Goal: Transaction & Acquisition: Purchase product/service

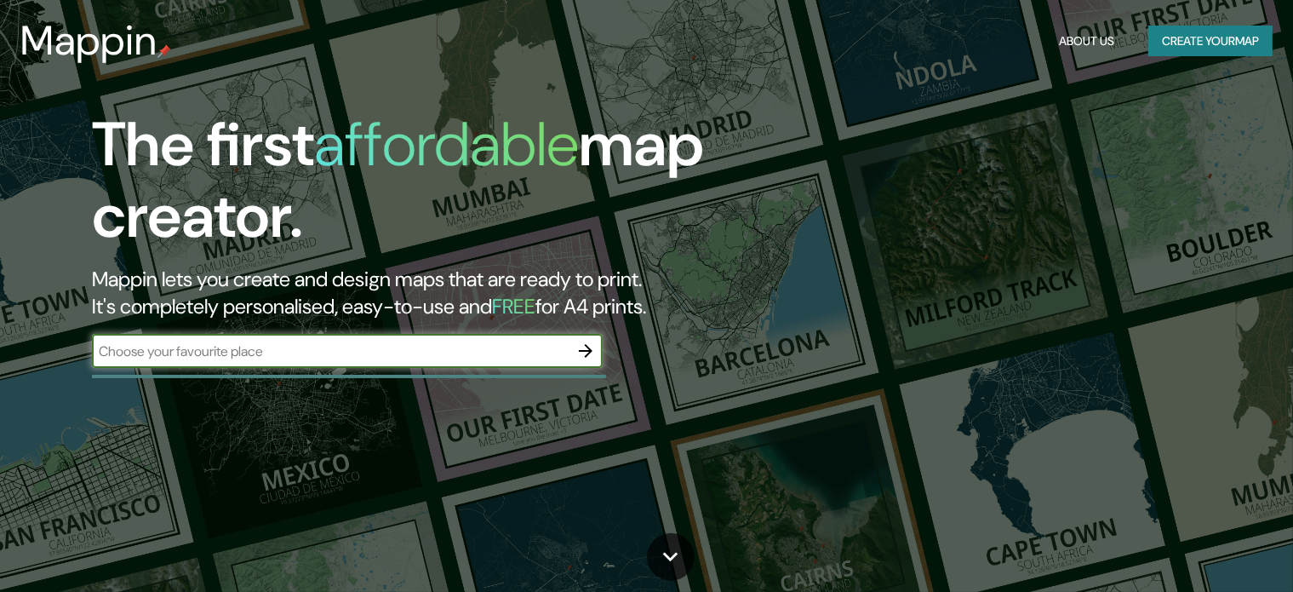
click at [462, 334] on div "​" at bounding box center [347, 351] width 511 height 34
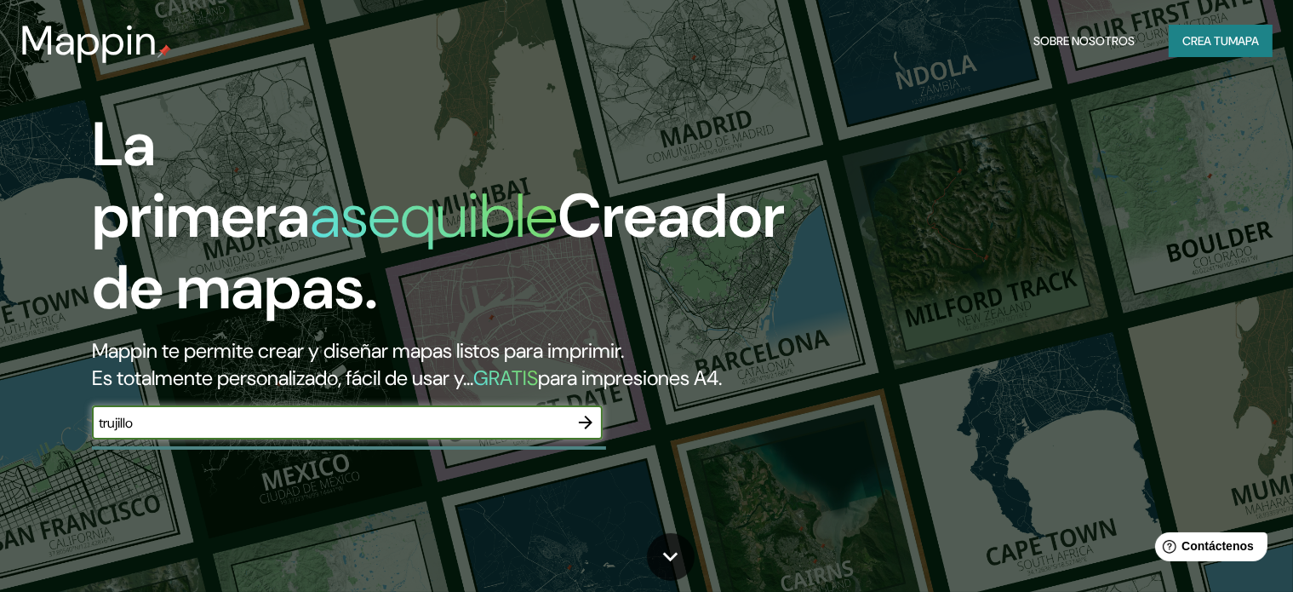
type input "trujillo"
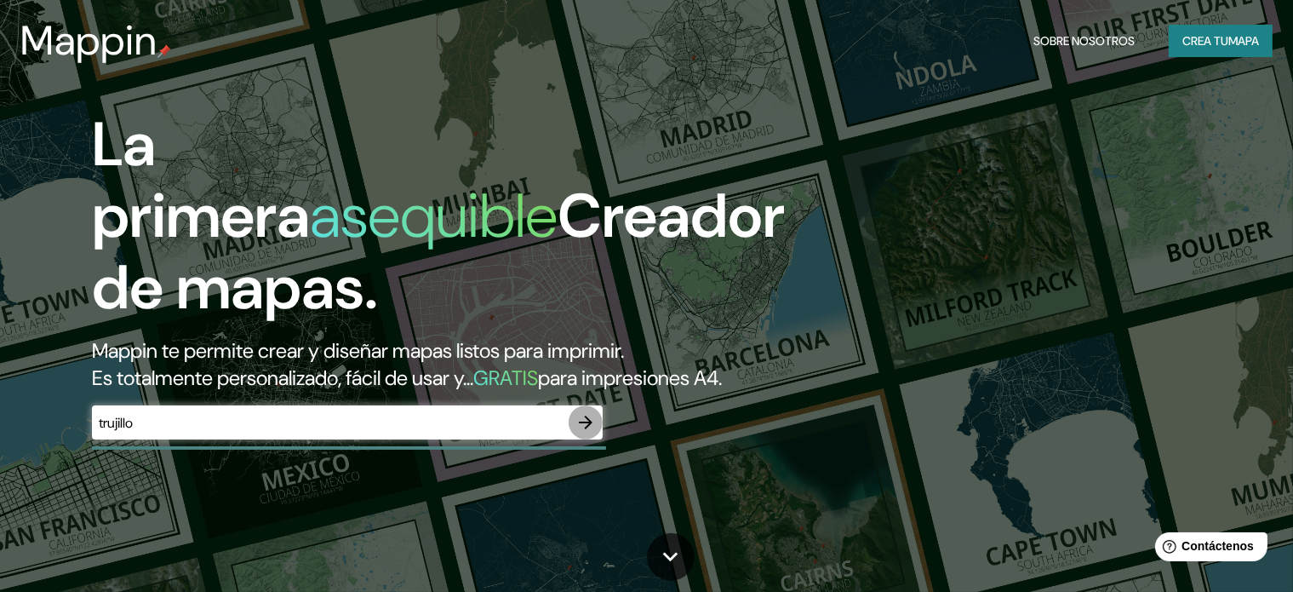
click at [573, 439] on button "button" at bounding box center [586, 422] width 34 height 34
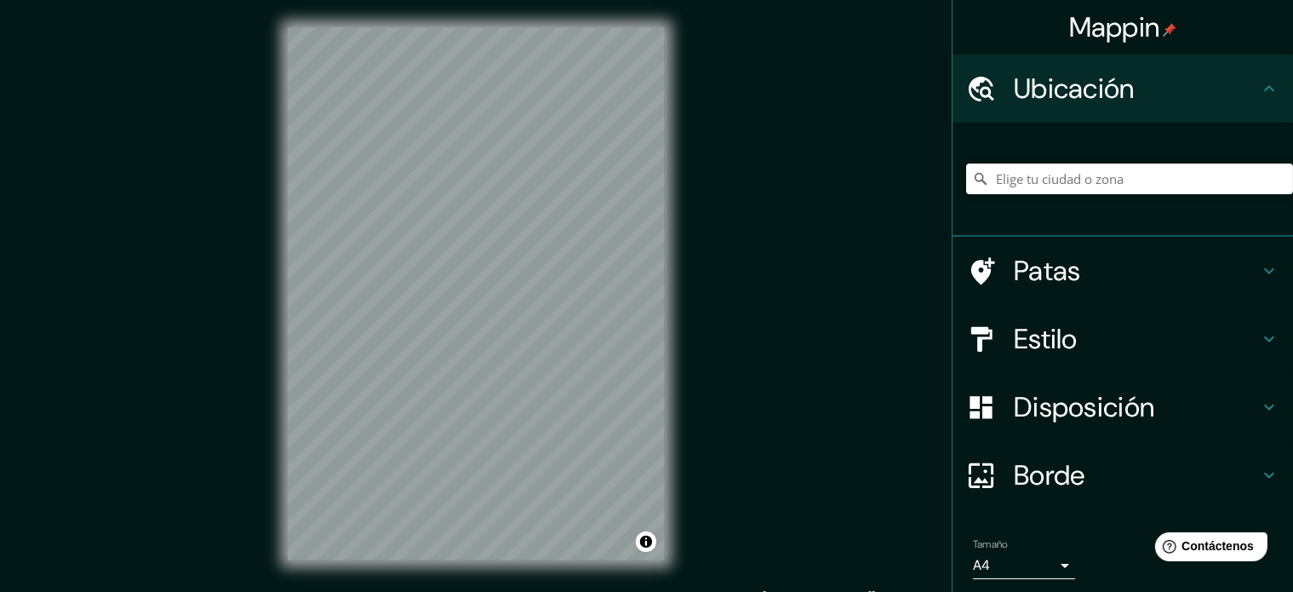
click at [702, 220] on div "Mappin Ubicación Patas Estilo Disposición Borde Elige un borde. Consejo : puede…" at bounding box center [646, 307] width 1293 height 615
drag, startPoint x: 1084, startPoint y: 272, endPoint x: 883, endPoint y: 324, distance: 207.7
click at [883, 324] on div "Mappin Ubicación Patas Estilo Disposición Borde Elige un borde. Consejo : puede…" at bounding box center [646, 307] width 1293 height 615
click at [1033, 334] on font "Estilo" at bounding box center [1046, 339] width 64 height 36
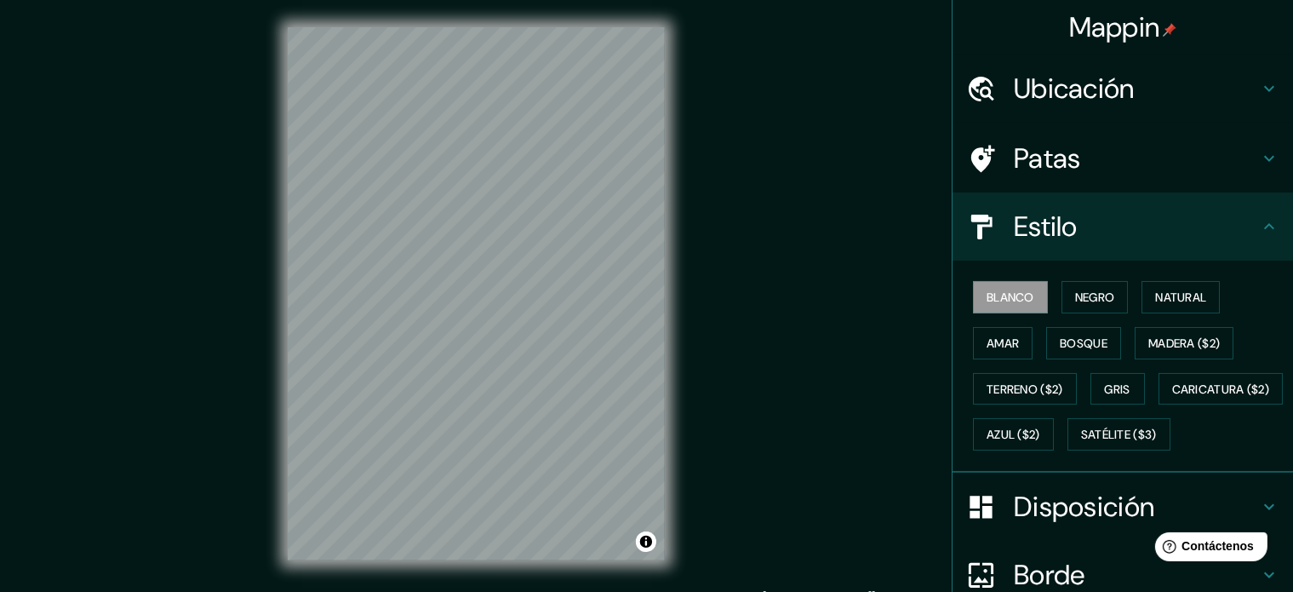
click at [1048, 303] on div "Blanco Negro Natural Amar Bosque Madera ($2) Terreno ($2) Gris Caricatura ($2) …" at bounding box center [1129, 365] width 327 height 183
click at [1061, 299] on button "Negro" at bounding box center [1094, 297] width 67 height 32
click at [1002, 296] on font "Blanco" at bounding box center [1010, 296] width 48 height 15
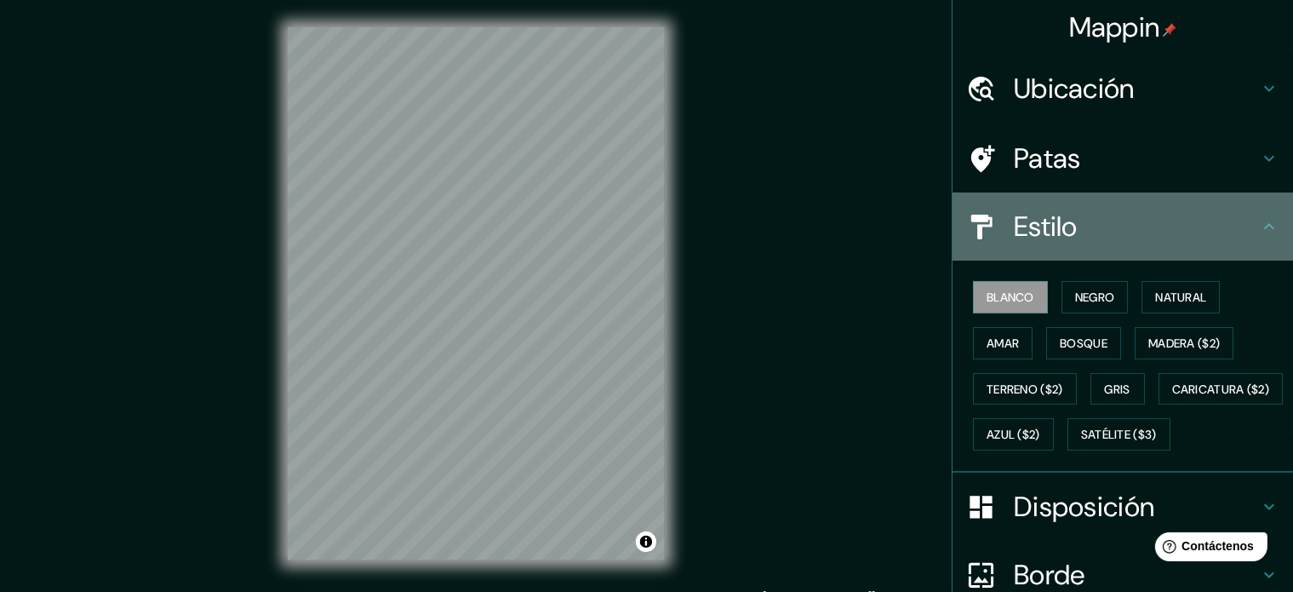
click at [1078, 234] on h4 "Estilo" at bounding box center [1136, 226] width 245 height 34
click at [1259, 226] on icon at bounding box center [1269, 226] width 20 height 20
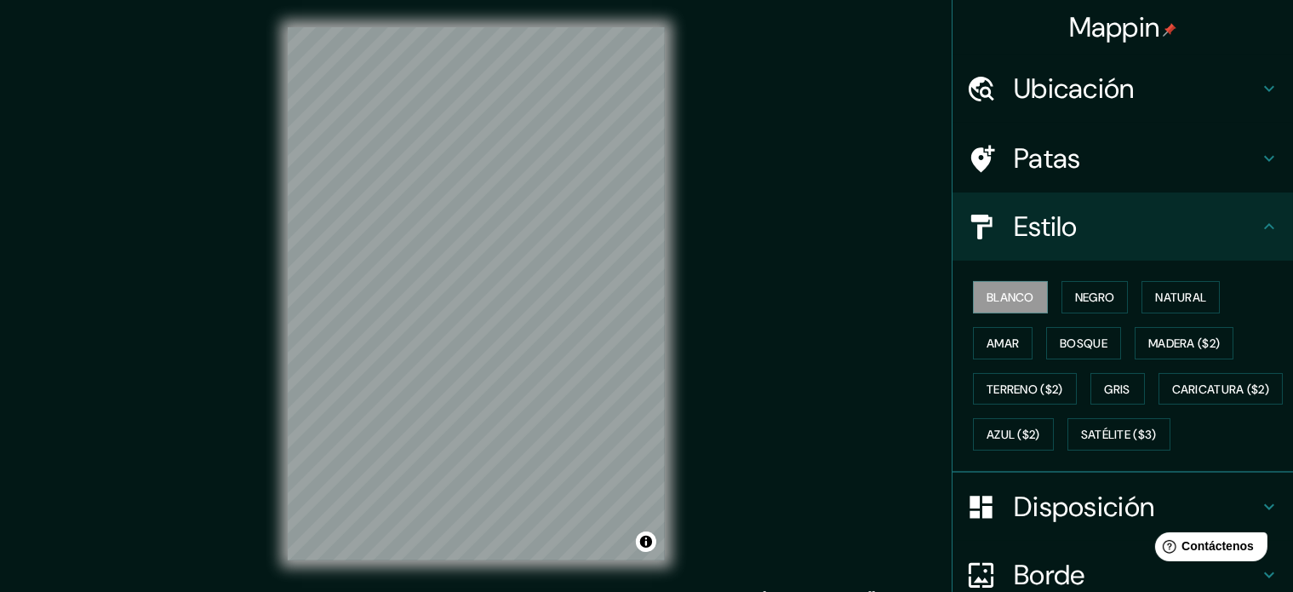
click at [1259, 231] on icon at bounding box center [1269, 226] width 20 height 20
click at [1259, 233] on icon at bounding box center [1269, 226] width 20 height 20
click at [1201, 229] on h4 "Estilo" at bounding box center [1136, 226] width 245 height 34
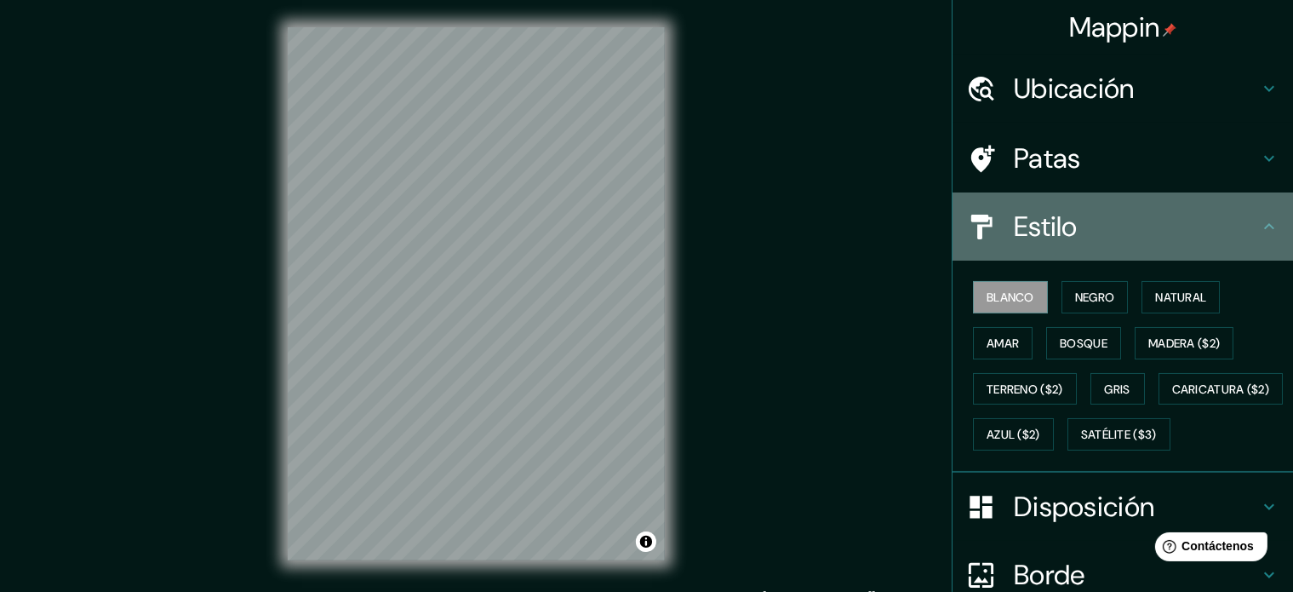
drag, startPoint x: 1110, startPoint y: 237, endPoint x: 1019, endPoint y: 232, distance: 91.3
click at [1108, 237] on h4 "Estilo" at bounding box center [1136, 226] width 245 height 34
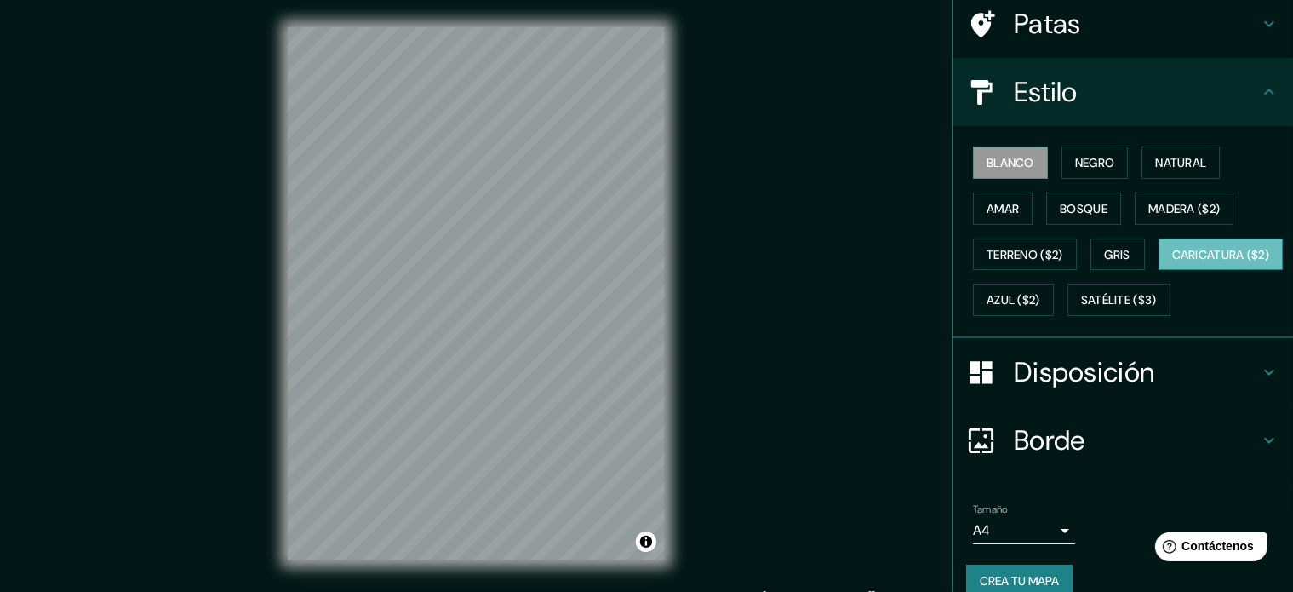
scroll to position [201, 0]
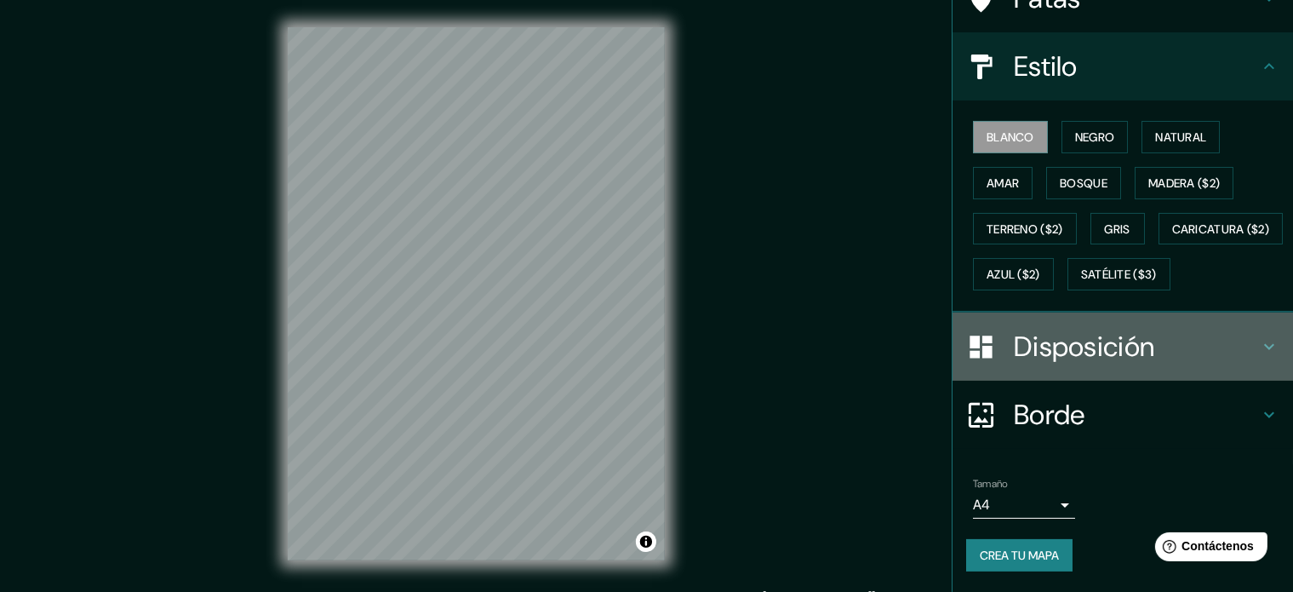
click at [1086, 334] on font "Disposición" at bounding box center [1084, 347] width 140 height 36
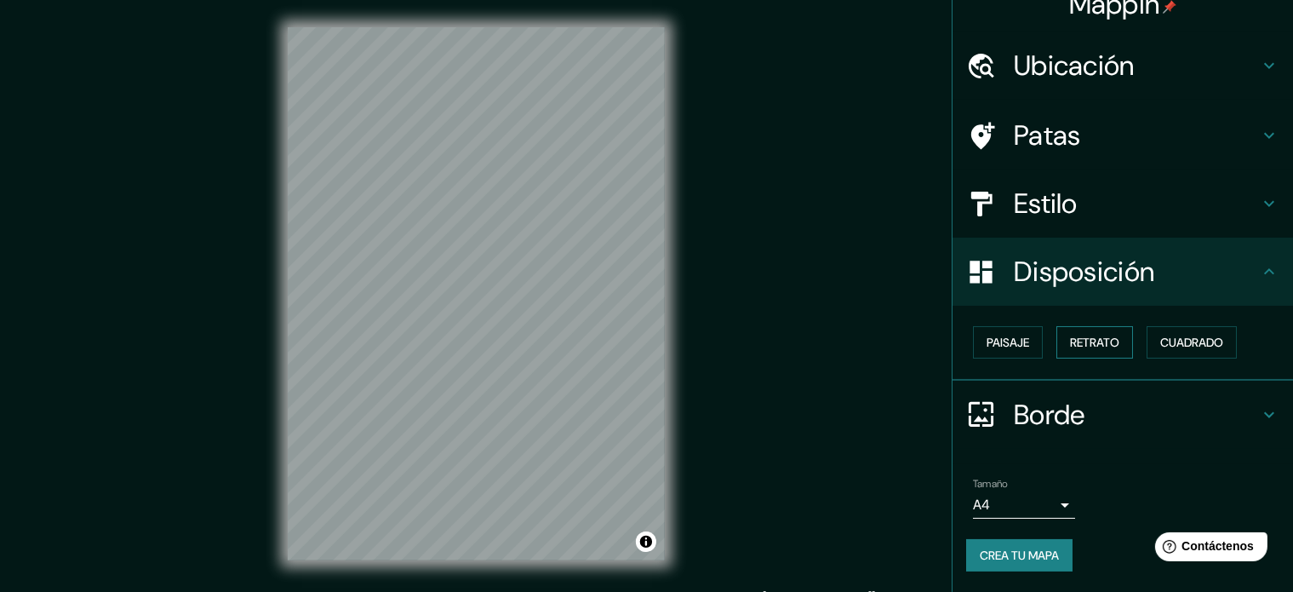
scroll to position [20, 0]
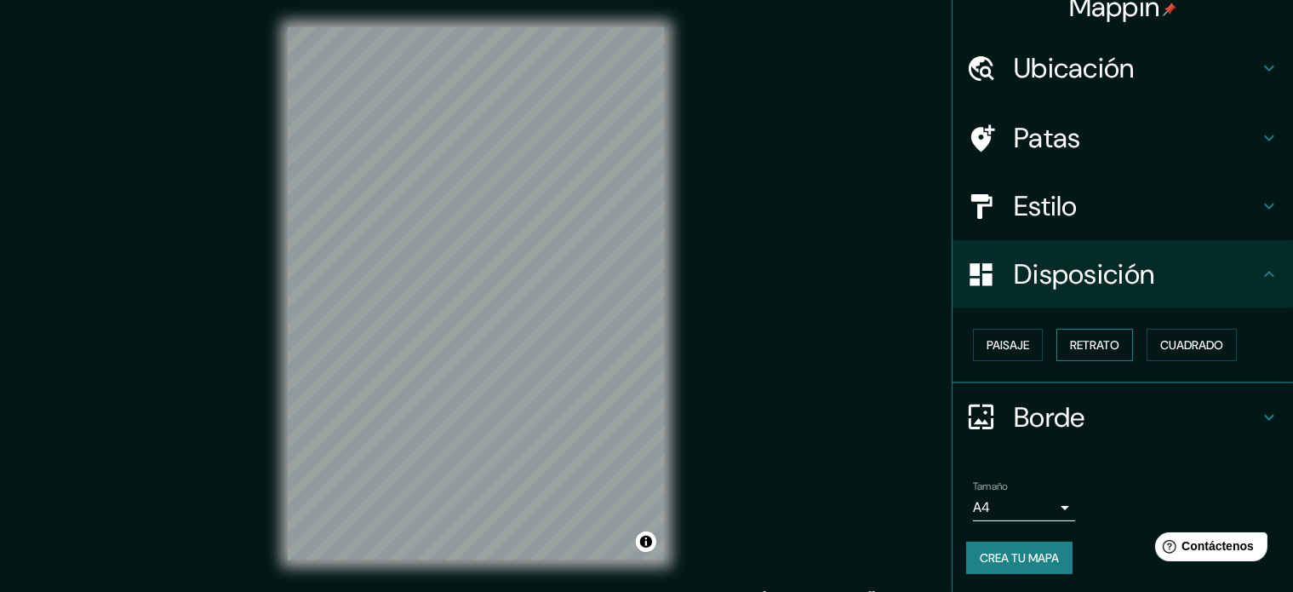
click at [1083, 350] on font "Retrato" at bounding box center [1094, 344] width 49 height 15
click at [1013, 346] on font "Paisaje" at bounding box center [1007, 344] width 43 height 15
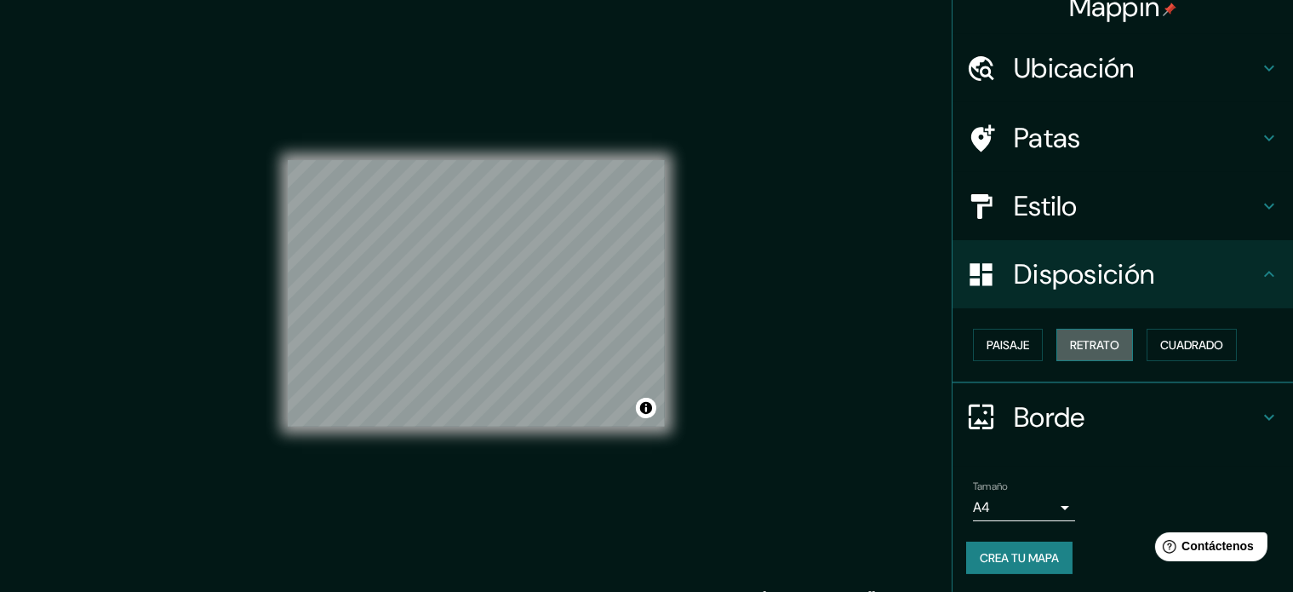
click at [1100, 343] on font "Retrato" at bounding box center [1094, 344] width 49 height 15
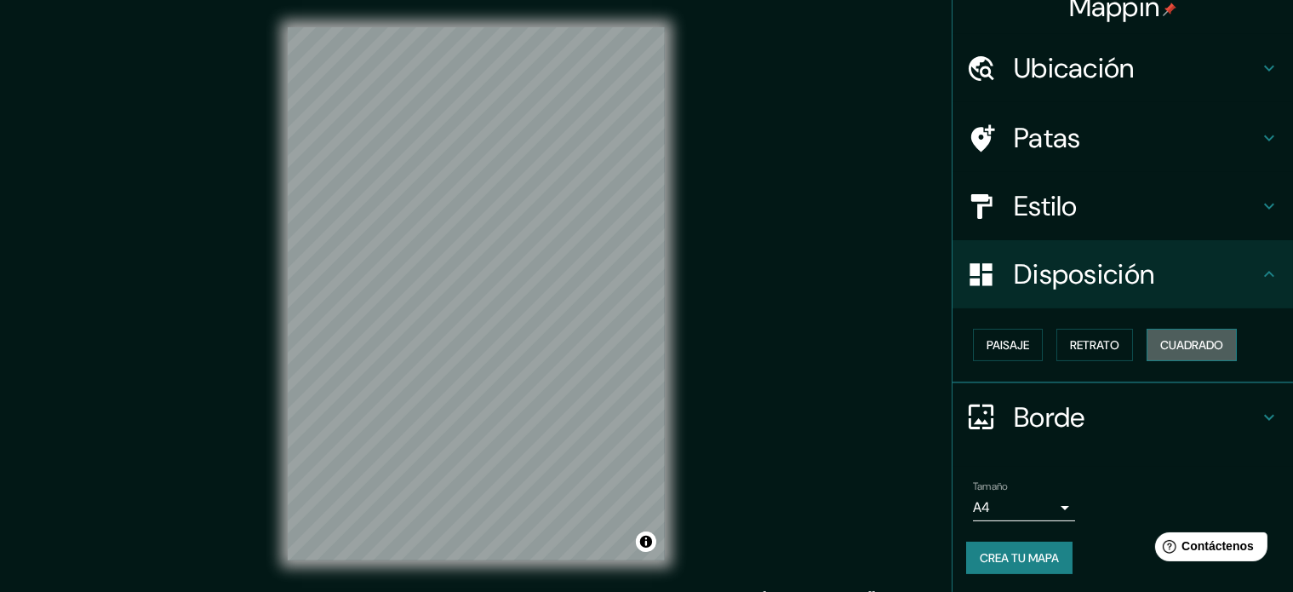
click at [1160, 343] on font "Cuadrado" at bounding box center [1191, 344] width 63 height 15
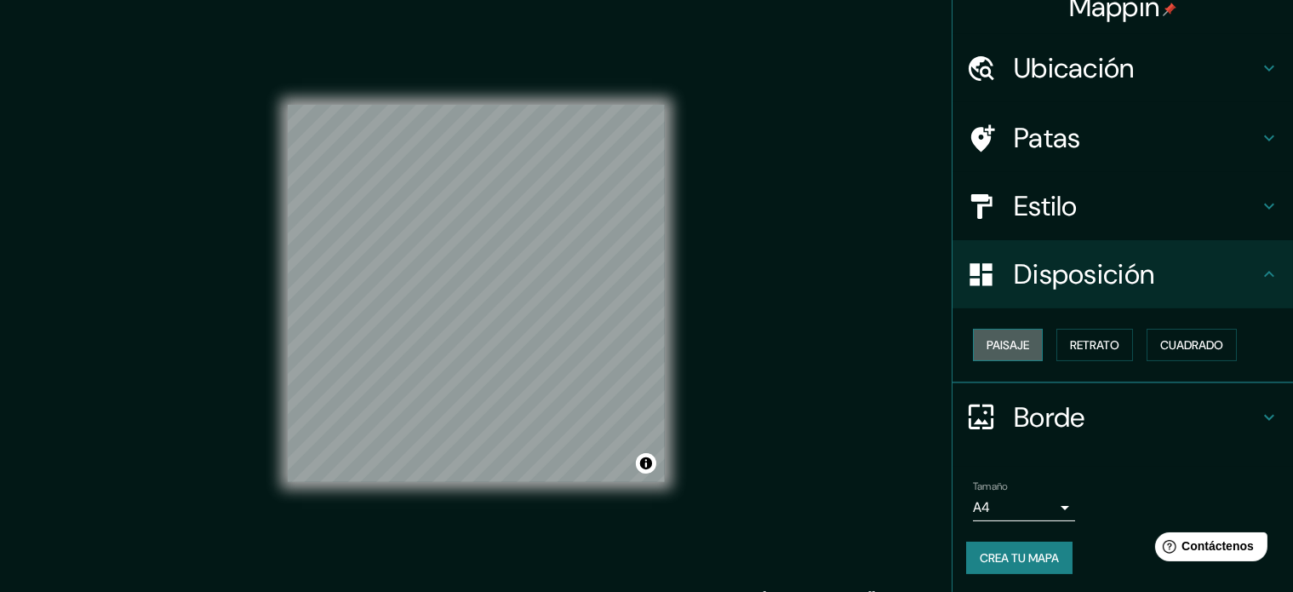
click at [995, 340] on font "Paisaje" at bounding box center [1007, 344] width 43 height 15
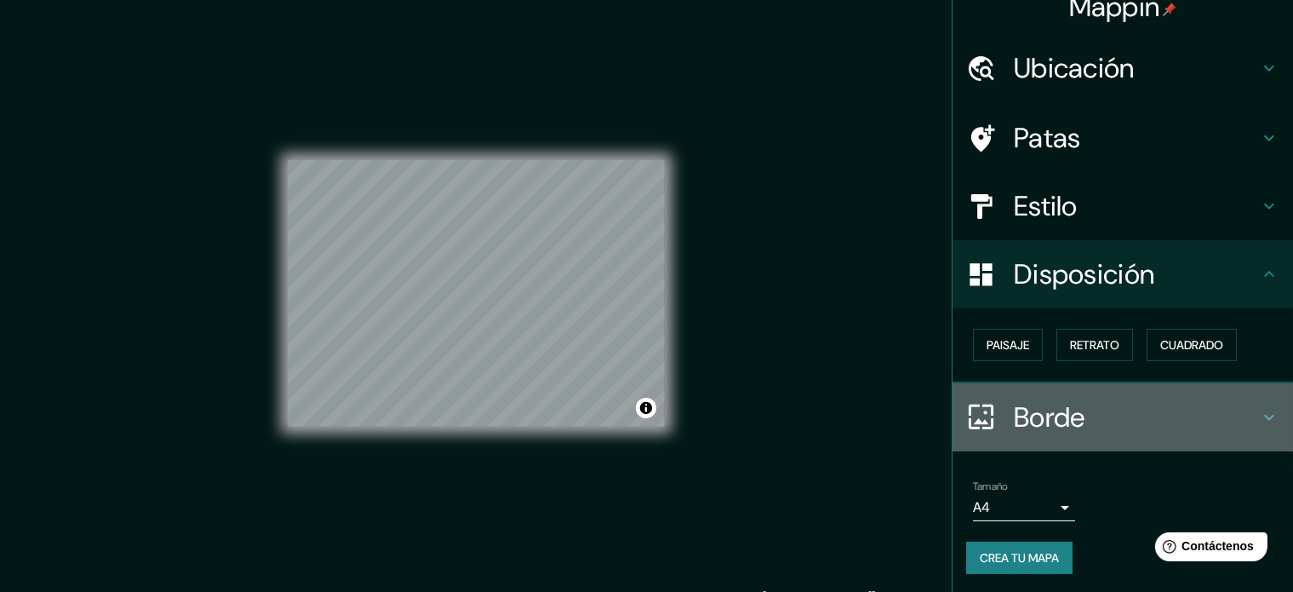
click at [1106, 420] on h4 "Borde" at bounding box center [1136, 417] width 245 height 34
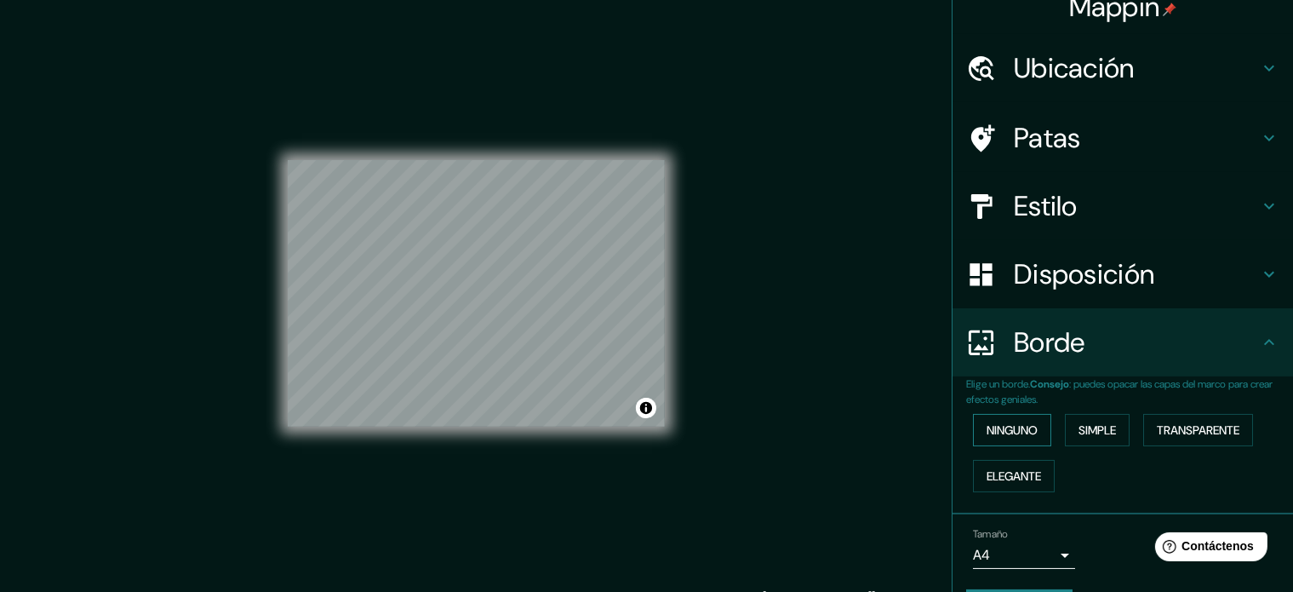
click at [1025, 433] on font "Ninguno" at bounding box center [1011, 429] width 51 height 15
click at [1091, 425] on font "Simple" at bounding box center [1096, 429] width 37 height 15
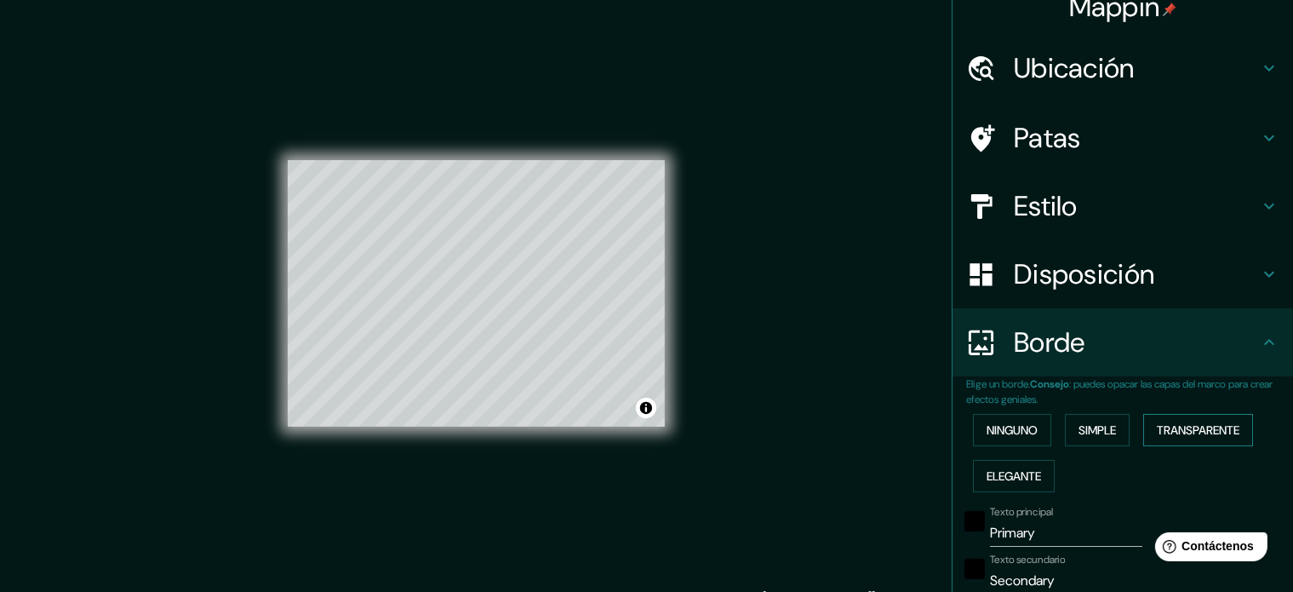
click at [1175, 431] on font "Transparente" at bounding box center [1198, 429] width 83 height 15
click at [1015, 472] on font "Elegante" at bounding box center [1013, 475] width 54 height 15
click at [995, 428] on font "Ninguno" at bounding box center [1011, 429] width 51 height 15
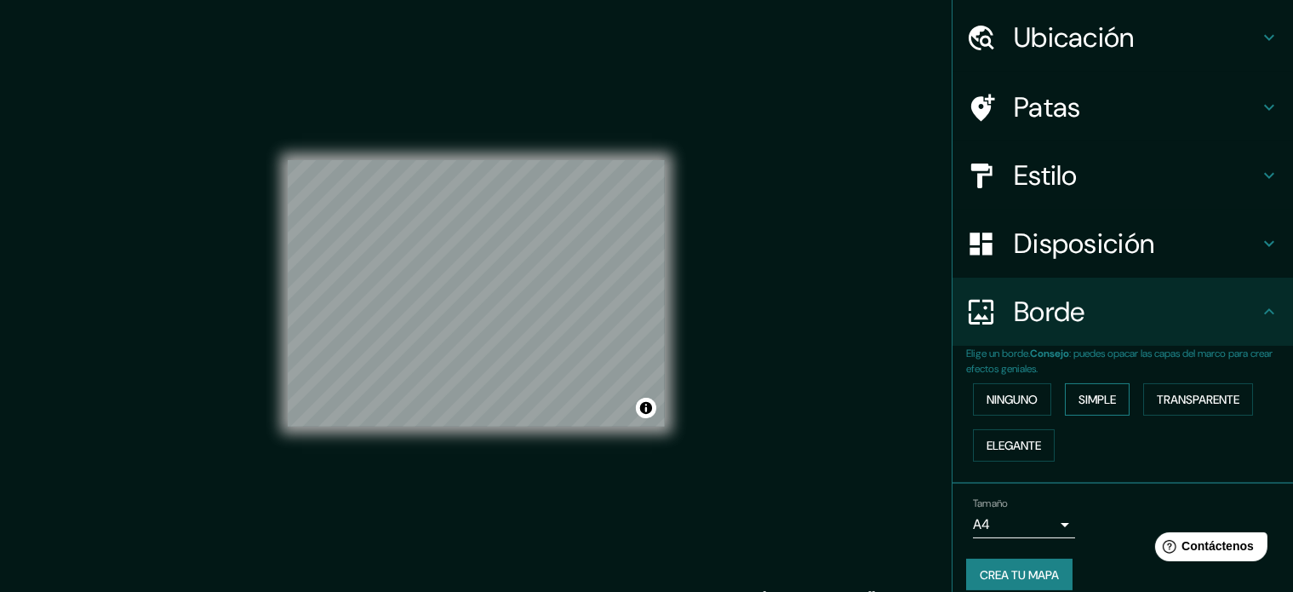
scroll to position [68, 0]
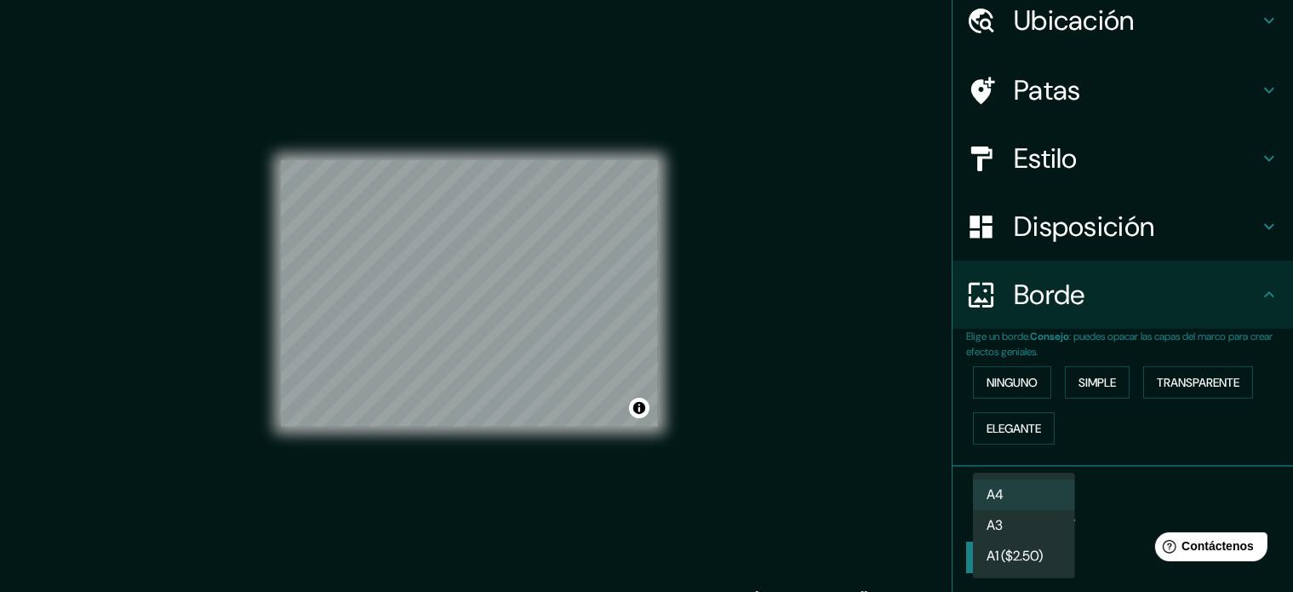
click at [1019, 508] on body "Mappin Ubicación Patas Estilo Disposición Borde Elige un borde. Consejo : puede…" at bounding box center [646, 296] width 1293 height 592
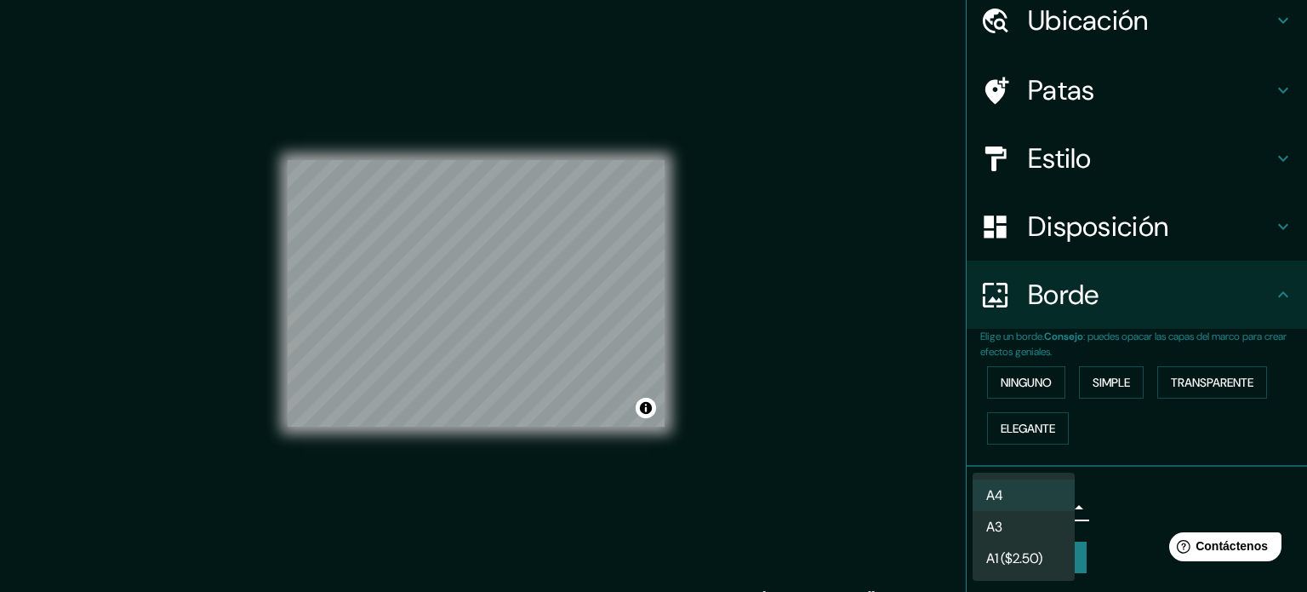
click at [1011, 534] on li "A3" at bounding box center [1024, 526] width 102 height 31
click at [1007, 510] on body "Mappin Ubicación Patas Estilo Disposición Borde Elige un borde. Consejo : puede…" at bounding box center [653, 296] width 1307 height 592
click at [1009, 494] on li "A4" at bounding box center [1024, 494] width 102 height 31
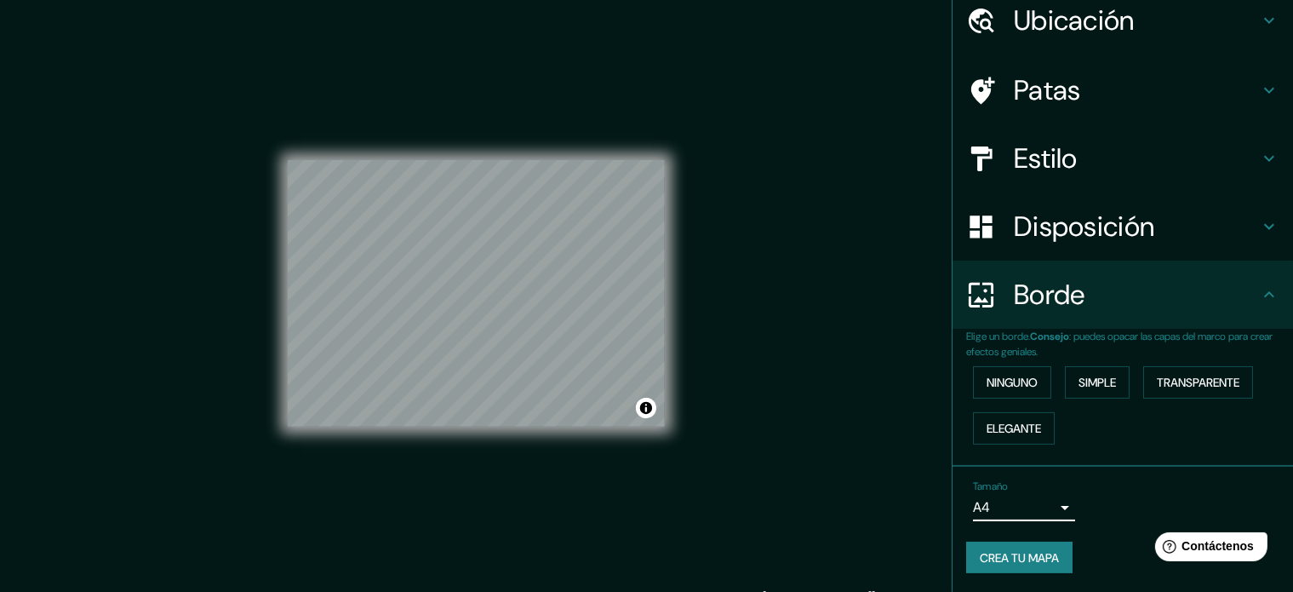
click at [1008, 503] on body "Mappin Ubicación Patas Estilo Disposición Borde Elige un borde. Consejo : puede…" at bounding box center [646, 296] width 1293 height 592
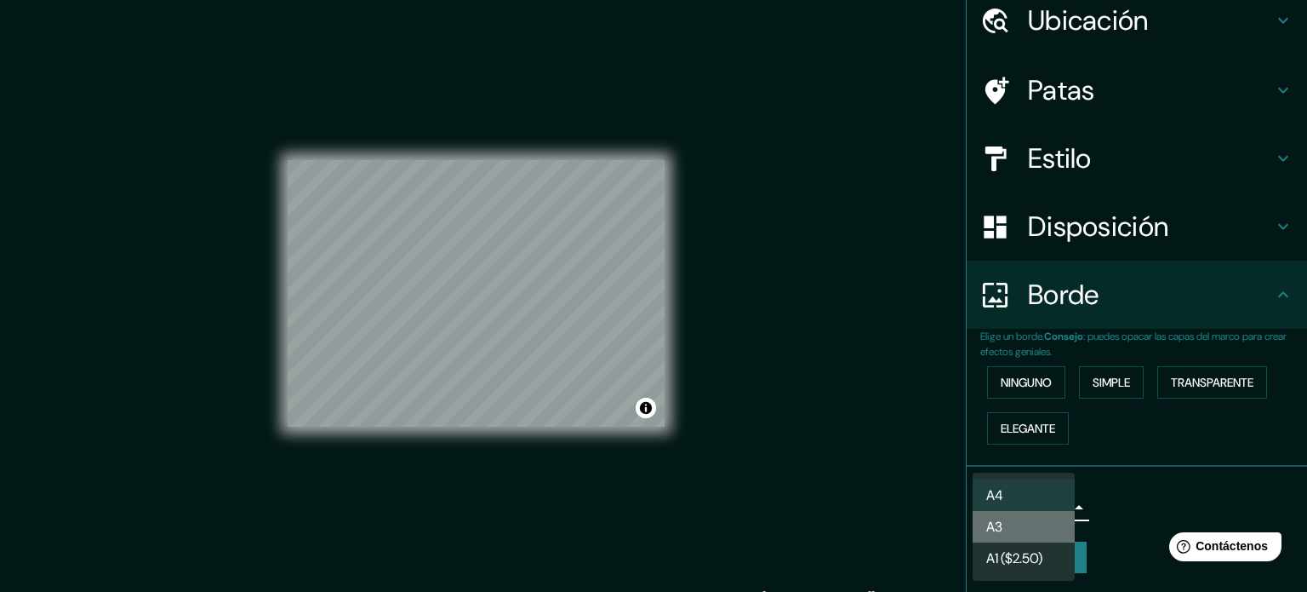
click at [1015, 523] on li "A3" at bounding box center [1024, 526] width 102 height 31
type input "a4"
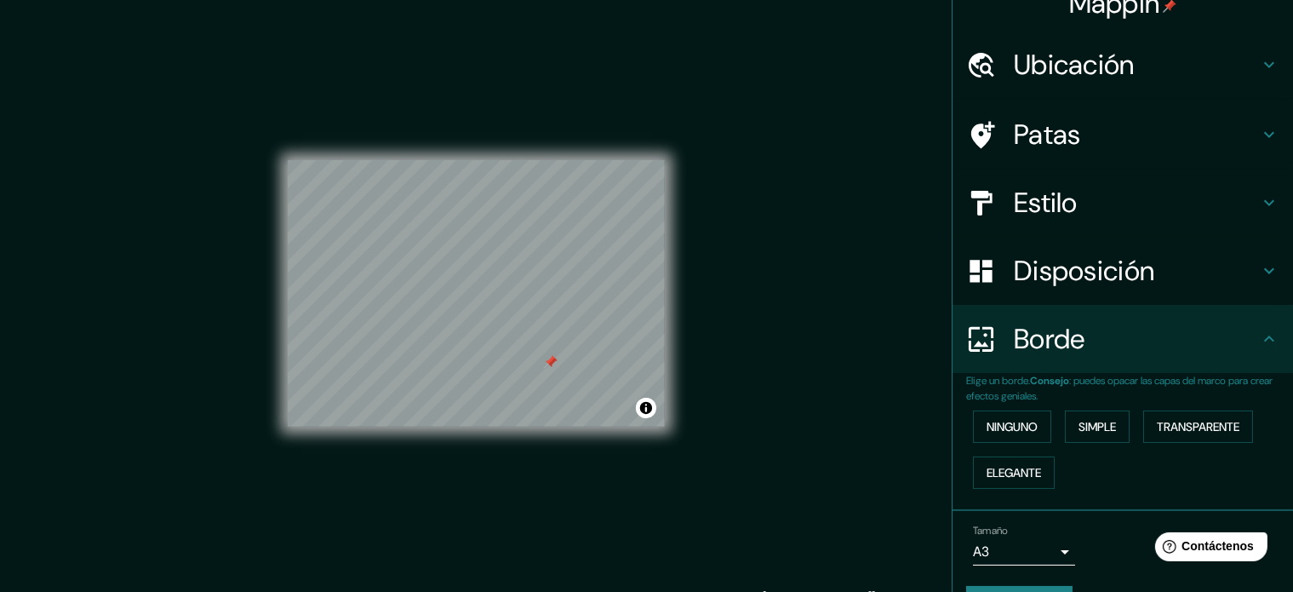
scroll to position [0, 0]
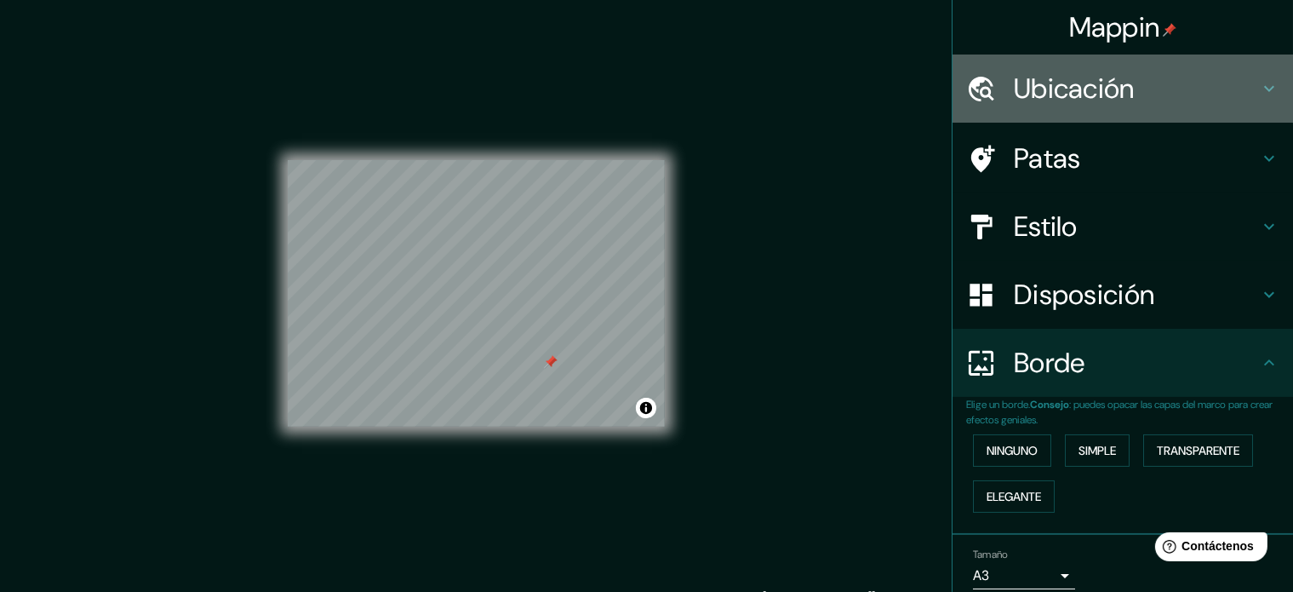
click at [1096, 97] on font "Ubicación" at bounding box center [1074, 89] width 121 height 36
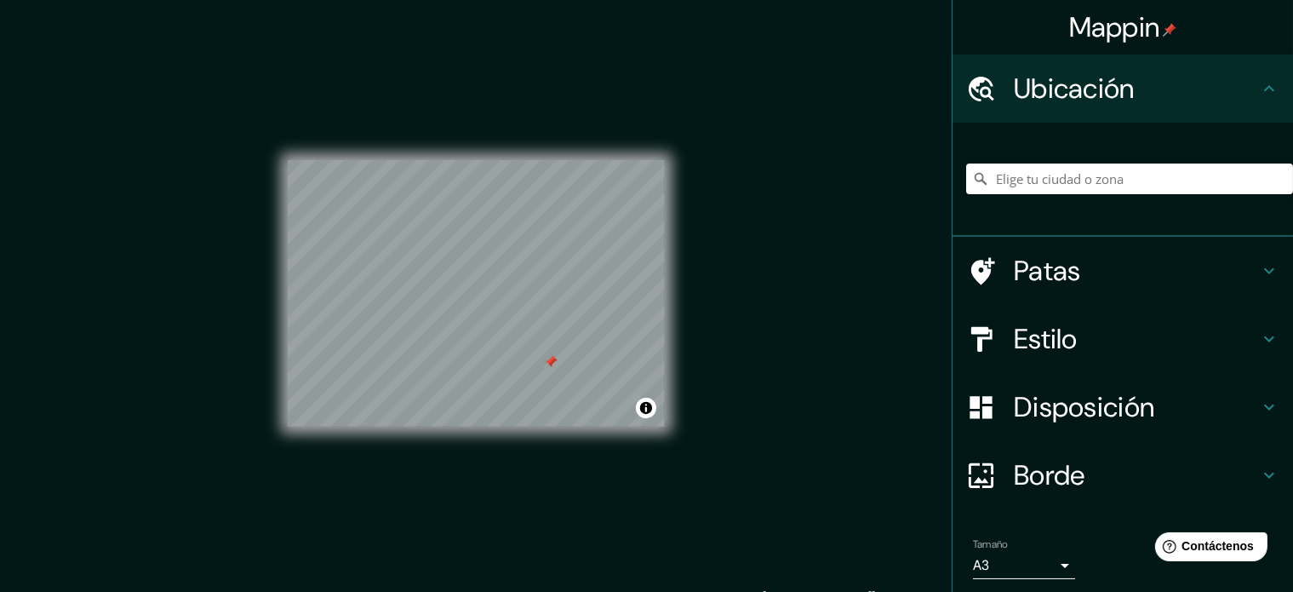
click at [1096, 97] on font "Ubicación" at bounding box center [1074, 89] width 121 height 36
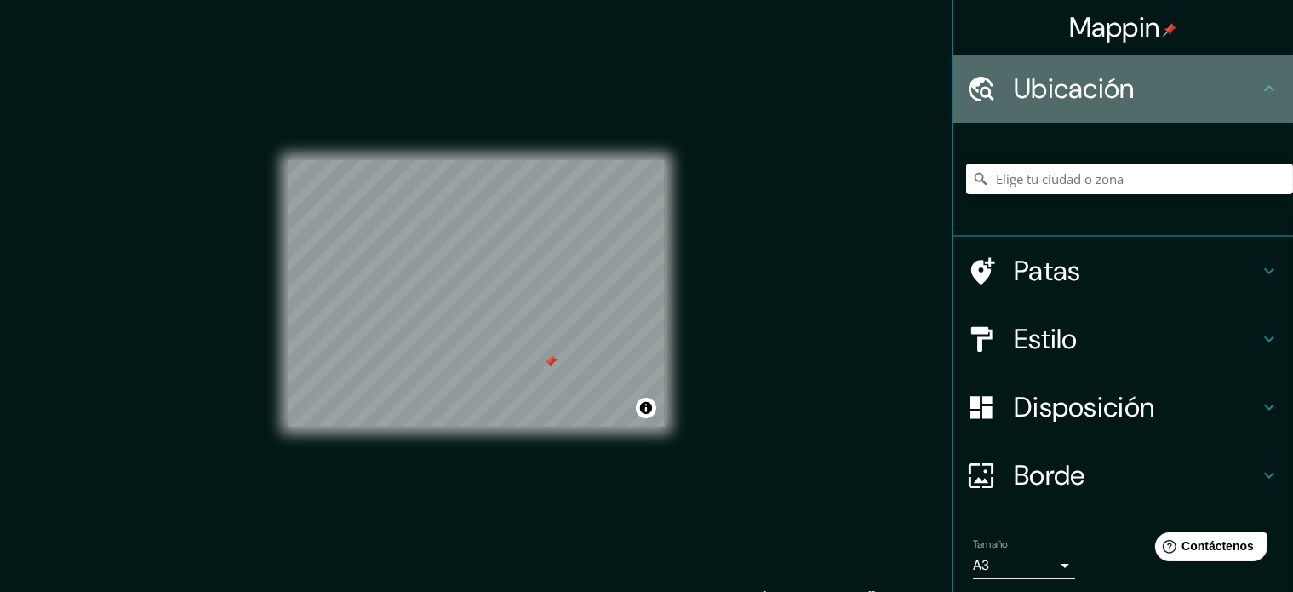
click at [1259, 88] on icon at bounding box center [1269, 88] width 20 height 20
click at [1260, 88] on icon at bounding box center [1269, 88] width 20 height 20
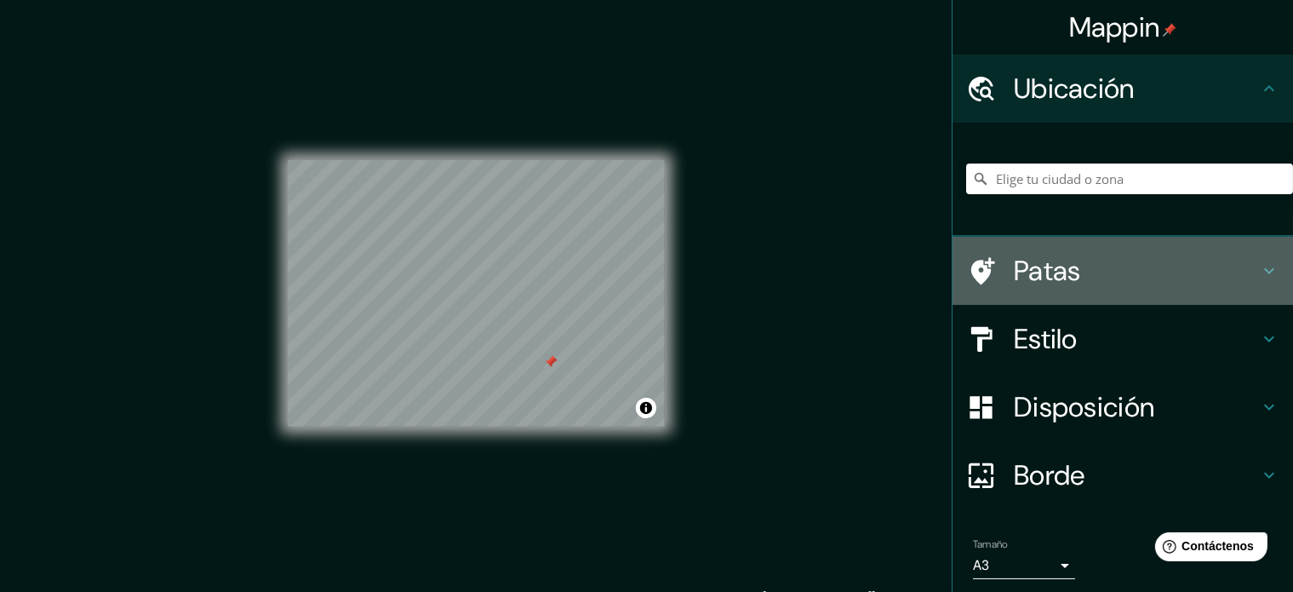
click at [1092, 254] on h4 "Patas" at bounding box center [1136, 271] width 245 height 34
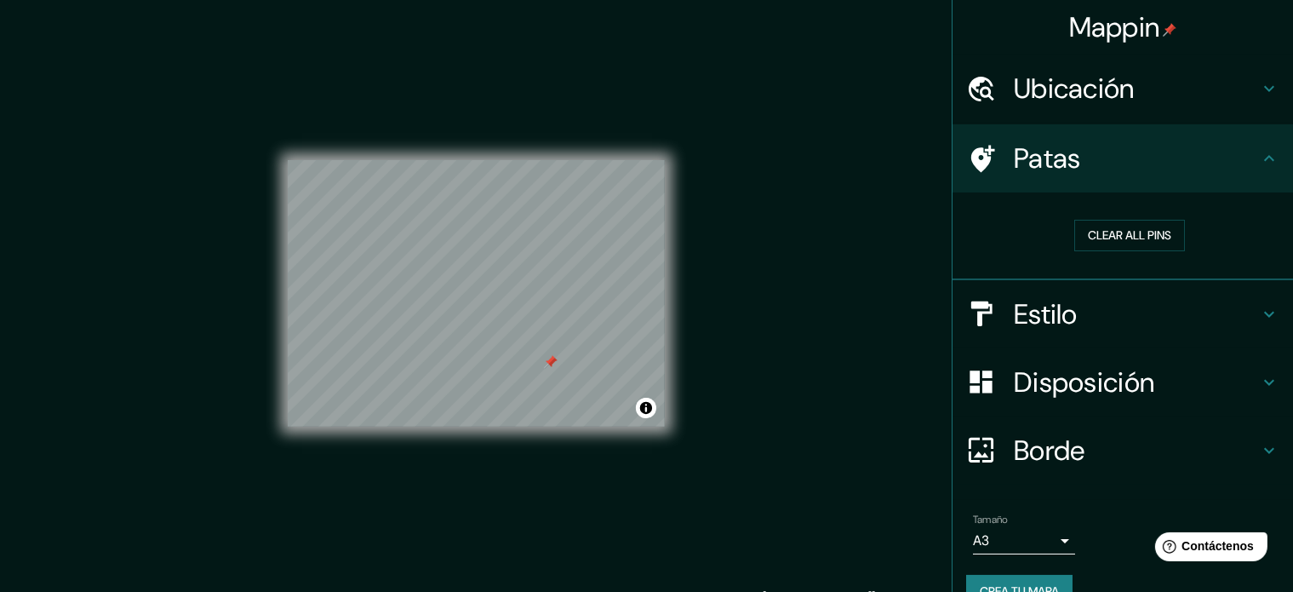
click at [1084, 293] on div "Estilo" at bounding box center [1122, 314] width 340 height 68
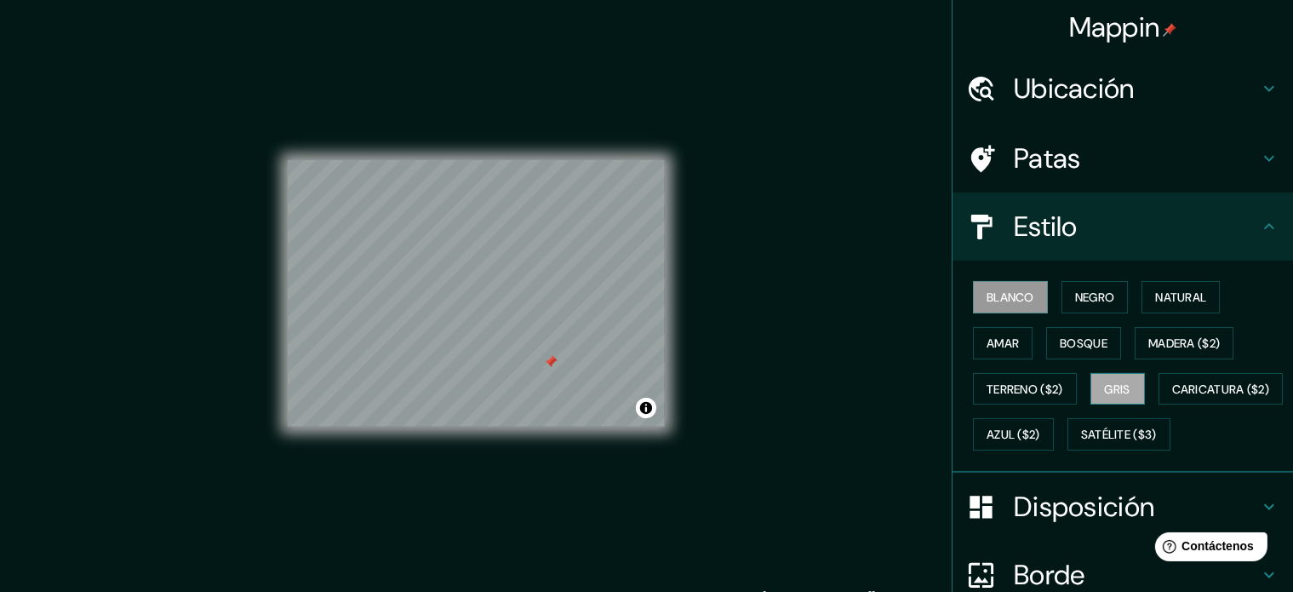
click at [1090, 392] on button "Gris" at bounding box center [1117, 389] width 54 height 32
click at [1100, 351] on button "Bosque" at bounding box center [1083, 343] width 75 height 32
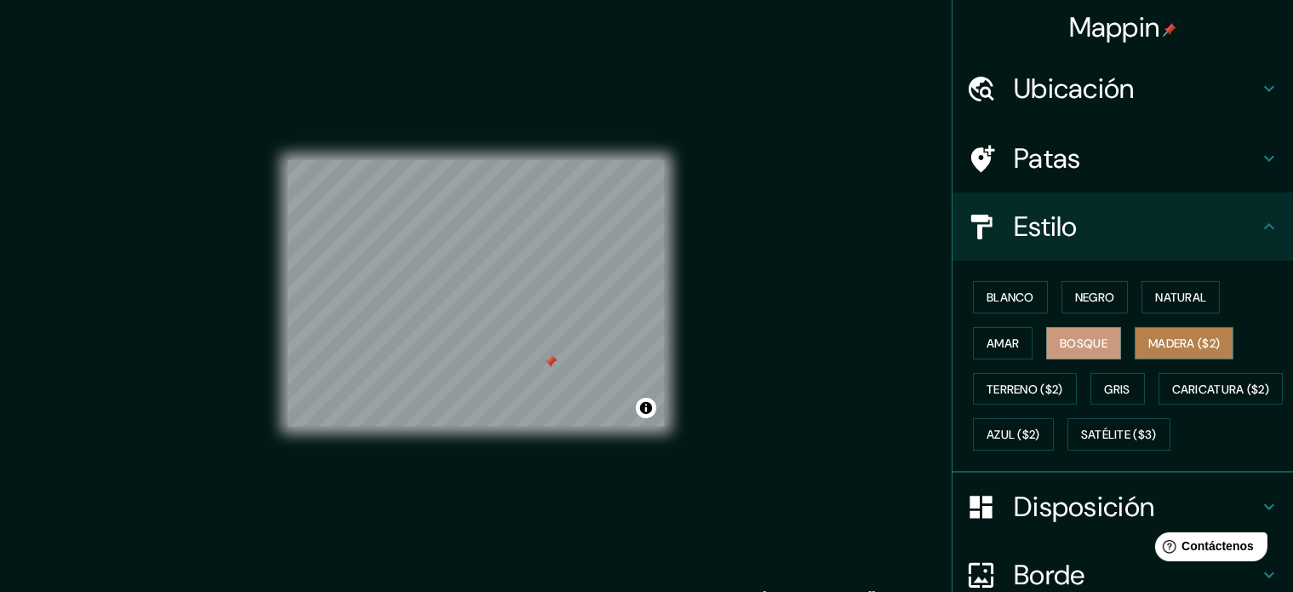
click at [1135, 337] on button "Madera ($2)" at bounding box center [1184, 343] width 99 height 32
click at [991, 337] on font "Amar" at bounding box center [1002, 342] width 32 height 15
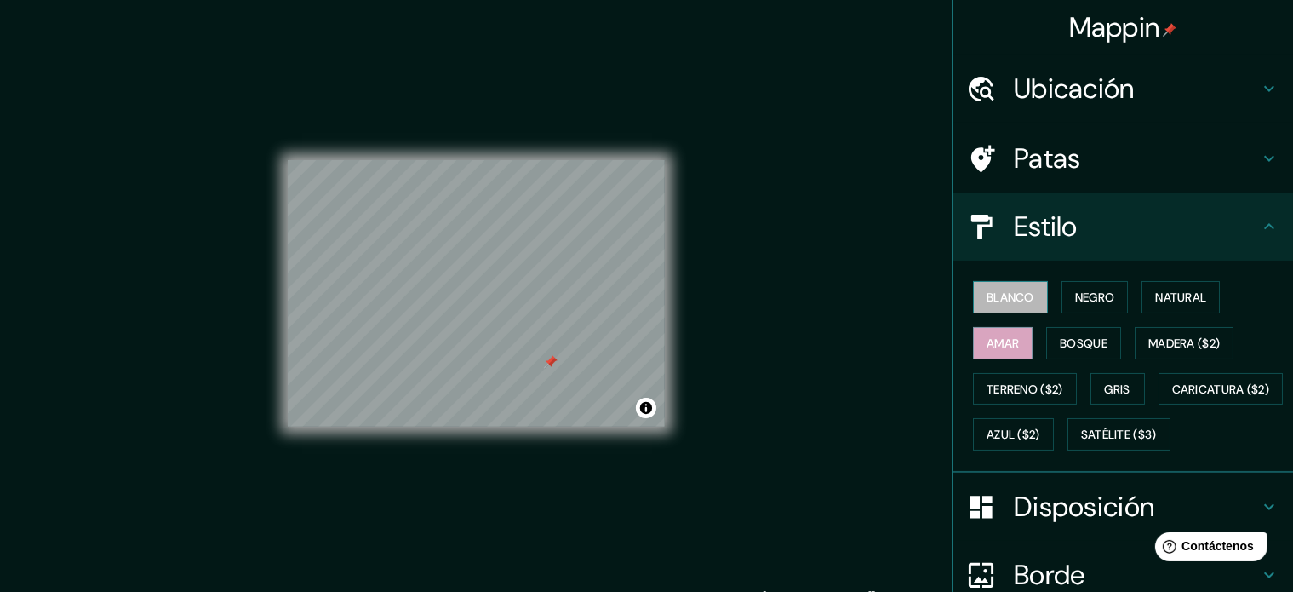
click at [1001, 306] on font "Blanco" at bounding box center [1010, 297] width 48 height 22
click at [1075, 295] on font "Negro" at bounding box center [1095, 296] width 40 height 15
click at [998, 302] on font "Blanco" at bounding box center [1010, 296] width 48 height 15
click at [538, 323] on div at bounding box center [533, 320] width 14 height 14
click at [514, 439] on div "© Mapbox © OpenStreetMap Improve this map" at bounding box center [476, 293] width 377 height 533
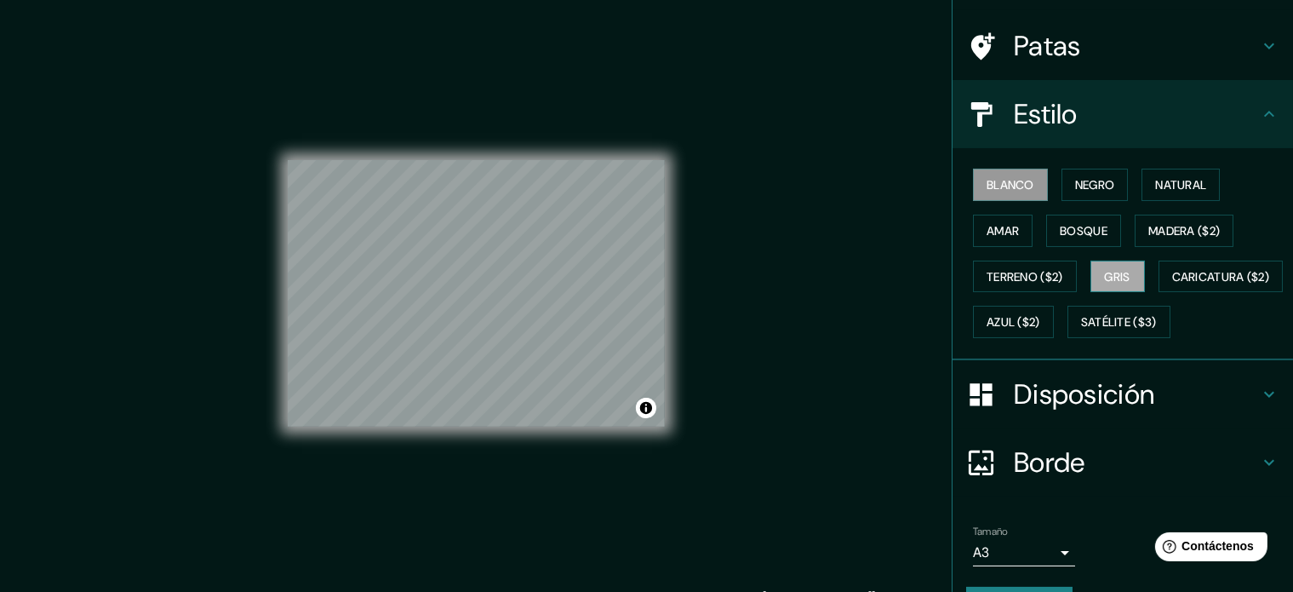
scroll to position [201, 0]
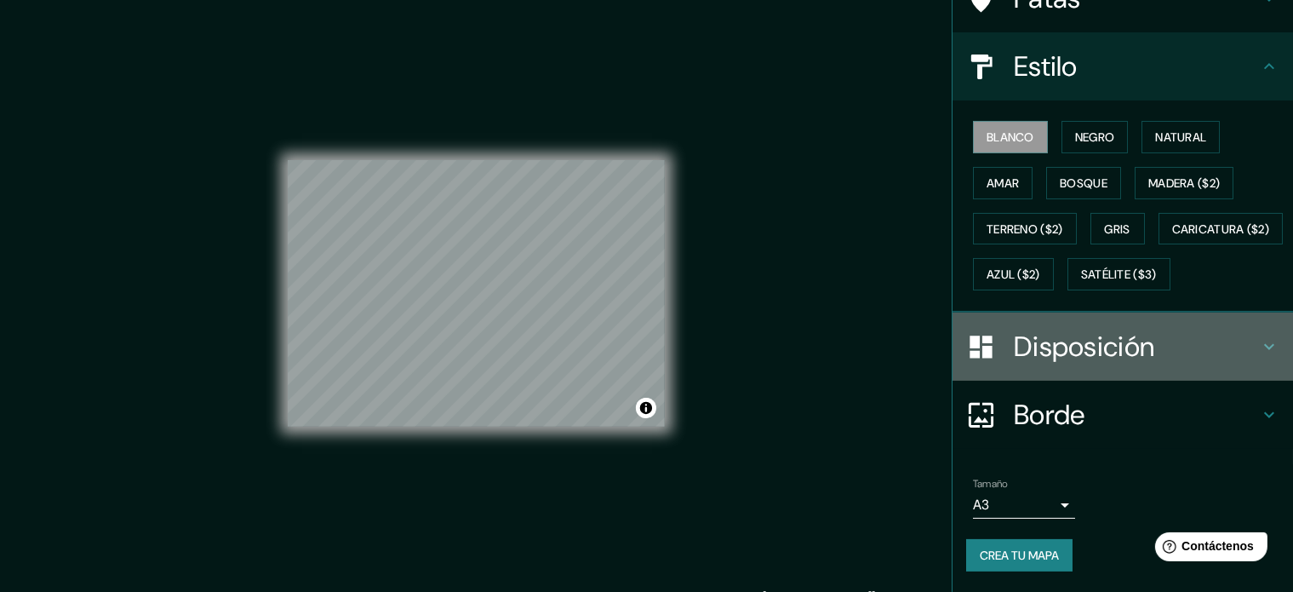
click at [1080, 368] on div "Disposición" at bounding box center [1122, 346] width 340 height 68
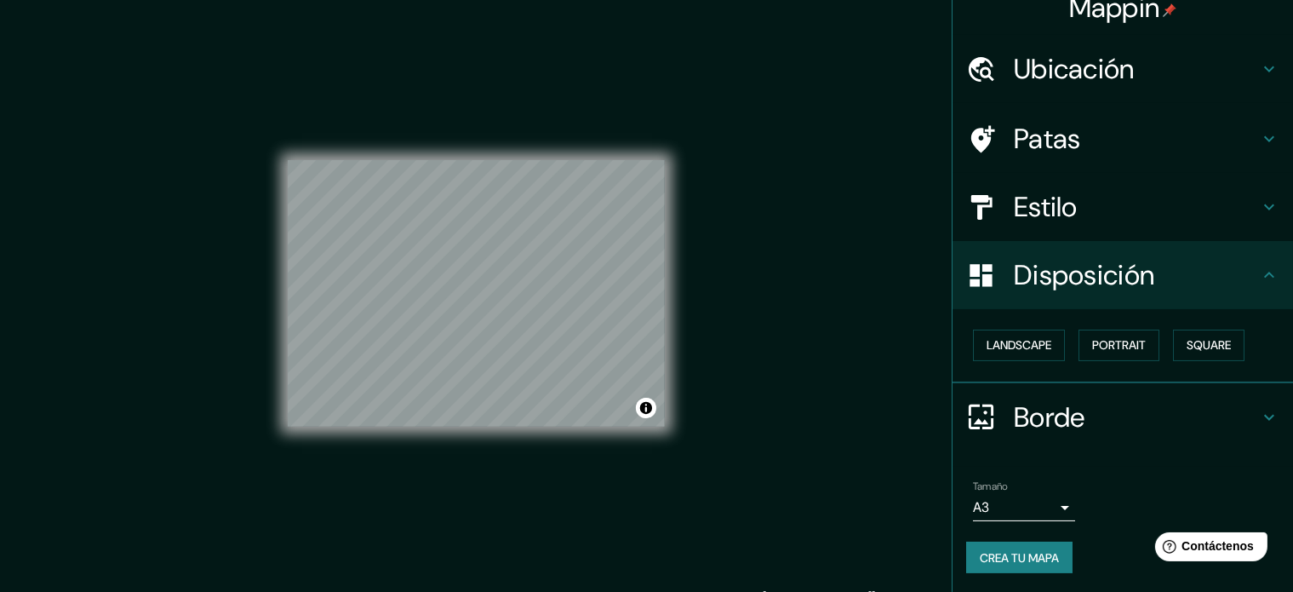
scroll to position [20, 0]
click at [1026, 348] on button "Paisaje" at bounding box center [1008, 345] width 70 height 32
click at [998, 345] on font "Paisaje" at bounding box center [1007, 344] width 43 height 15
click at [1056, 345] on button "Retrato" at bounding box center [1094, 345] width 77 height 32
